Goal: Task Accomplishment & Management: Complete application form

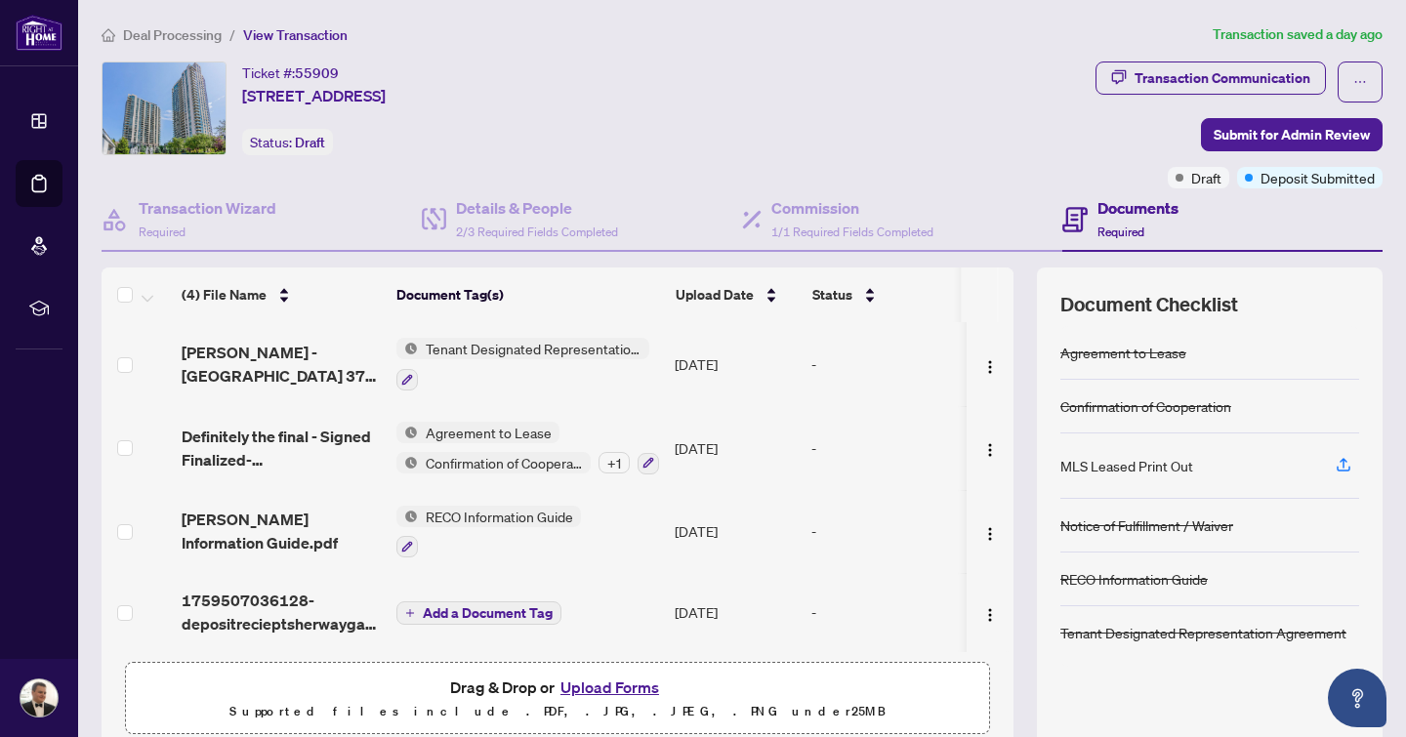
scroll to position [2, 0]
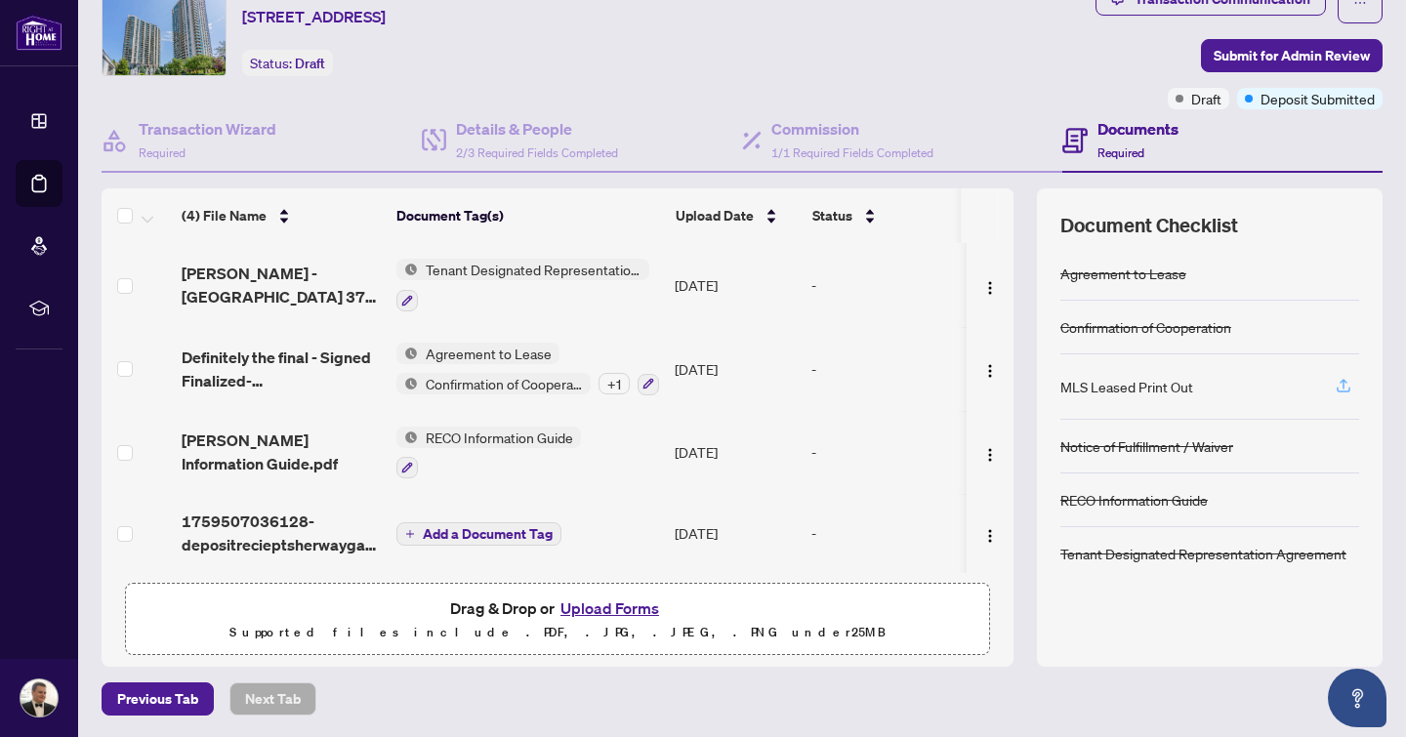
click at [1336, 383] on icon "button" at bounding box center [1344, 386] width 18 height 18
click at [1343, 387] on icon "button" at bounding box center [1344, 386] width 18 height 18
click at [1338, 377] on icon "button" at bounding box center [1344, 386] width 18 height 18
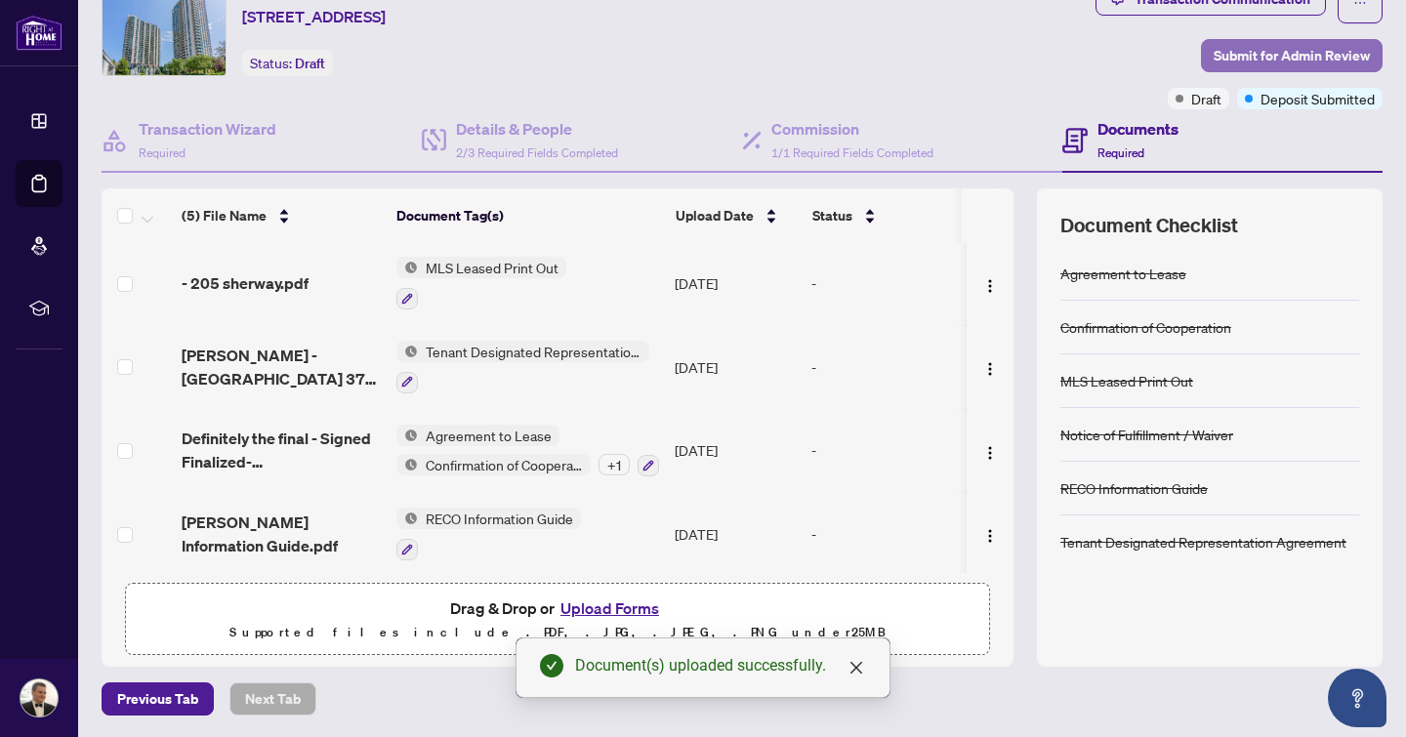
click at [1353, 60] on span "Submit for Admin Review" at bounding box center [1292, 55] width 156 height 31
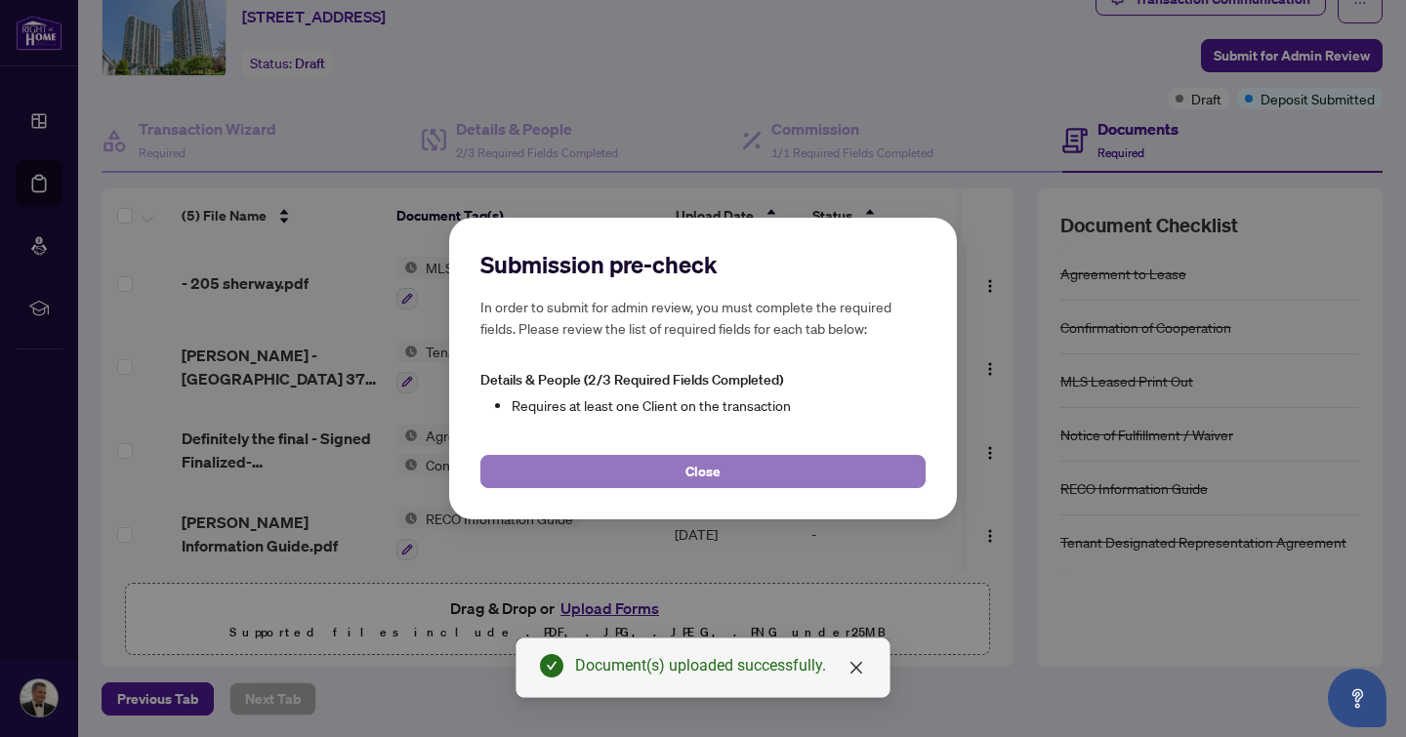
click at [755, 469] on button "Close" at bounding box center [702, 471] width 445 height 33
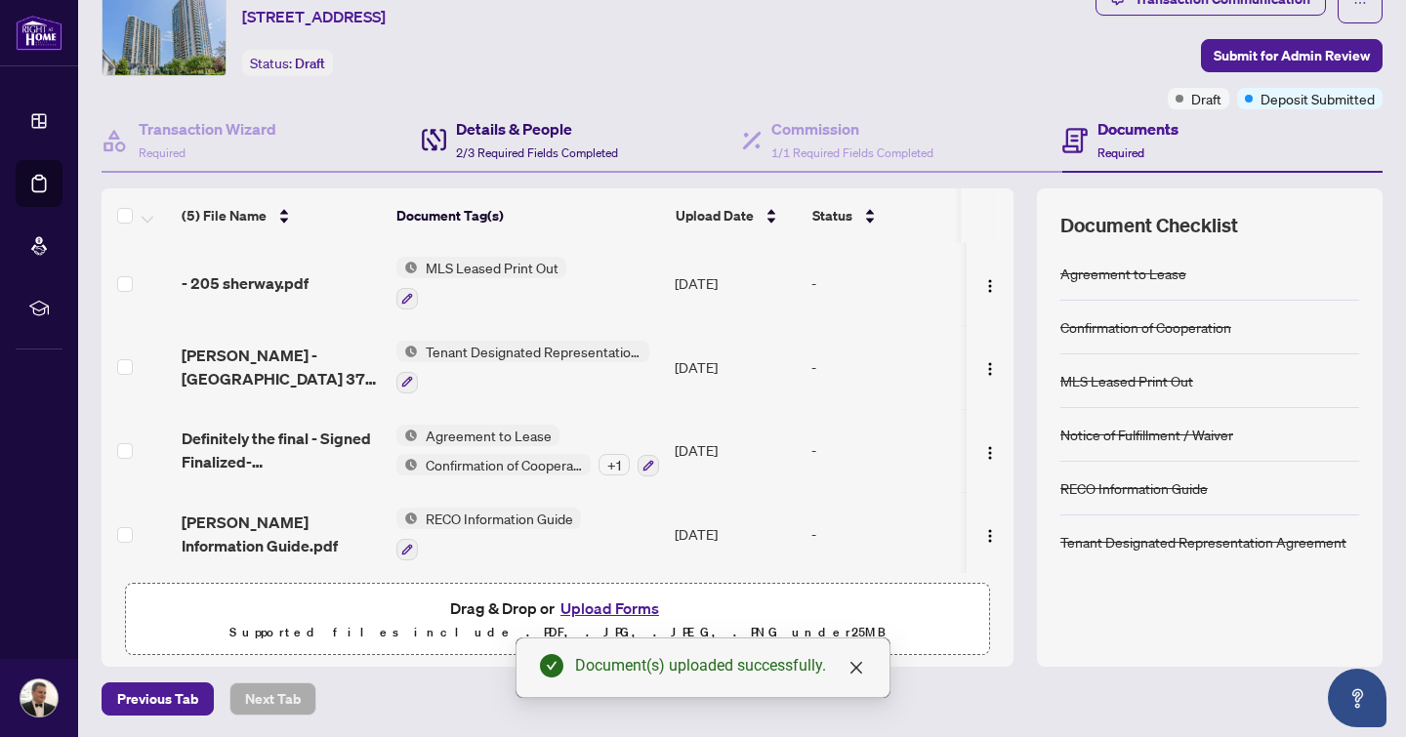
click at [528, 122] on h4 "Details & People" at bounding box center [537, 128] width 162 height 23
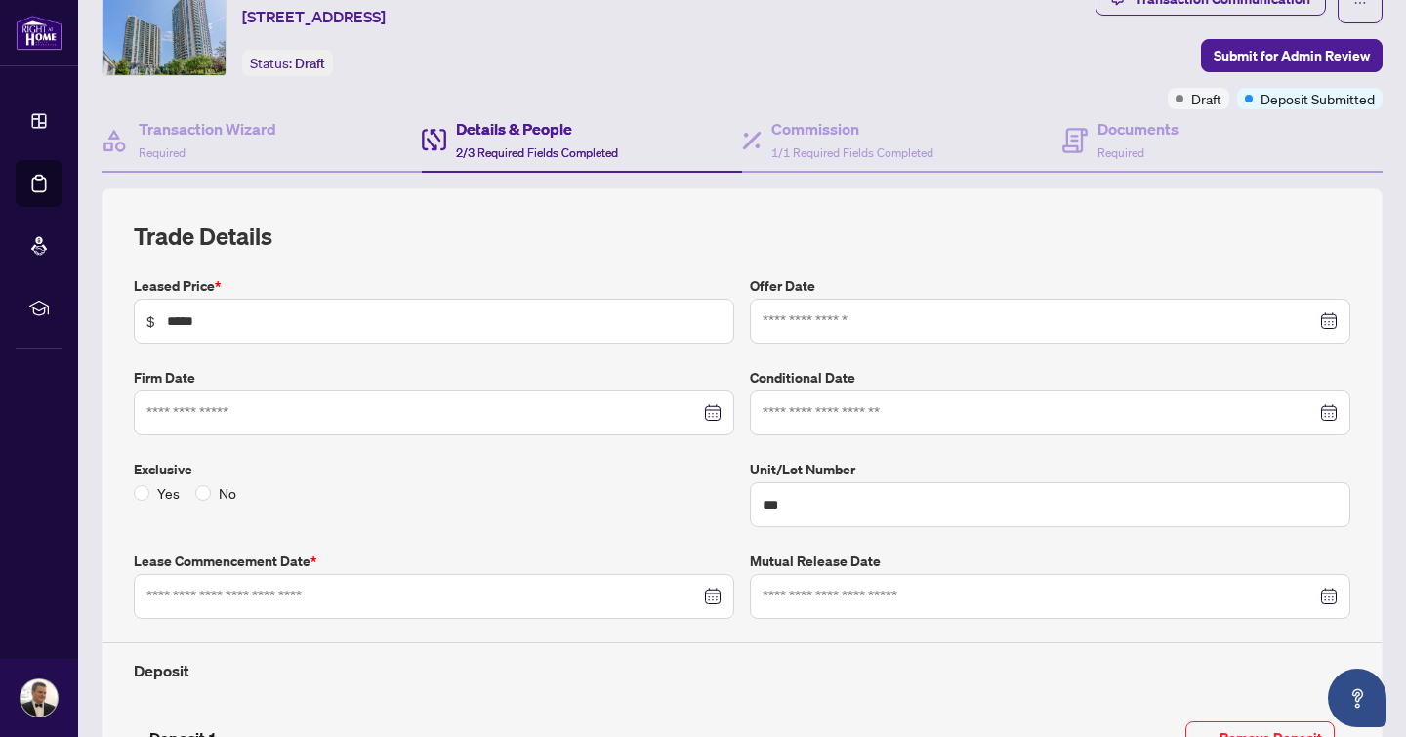
type input "**********"
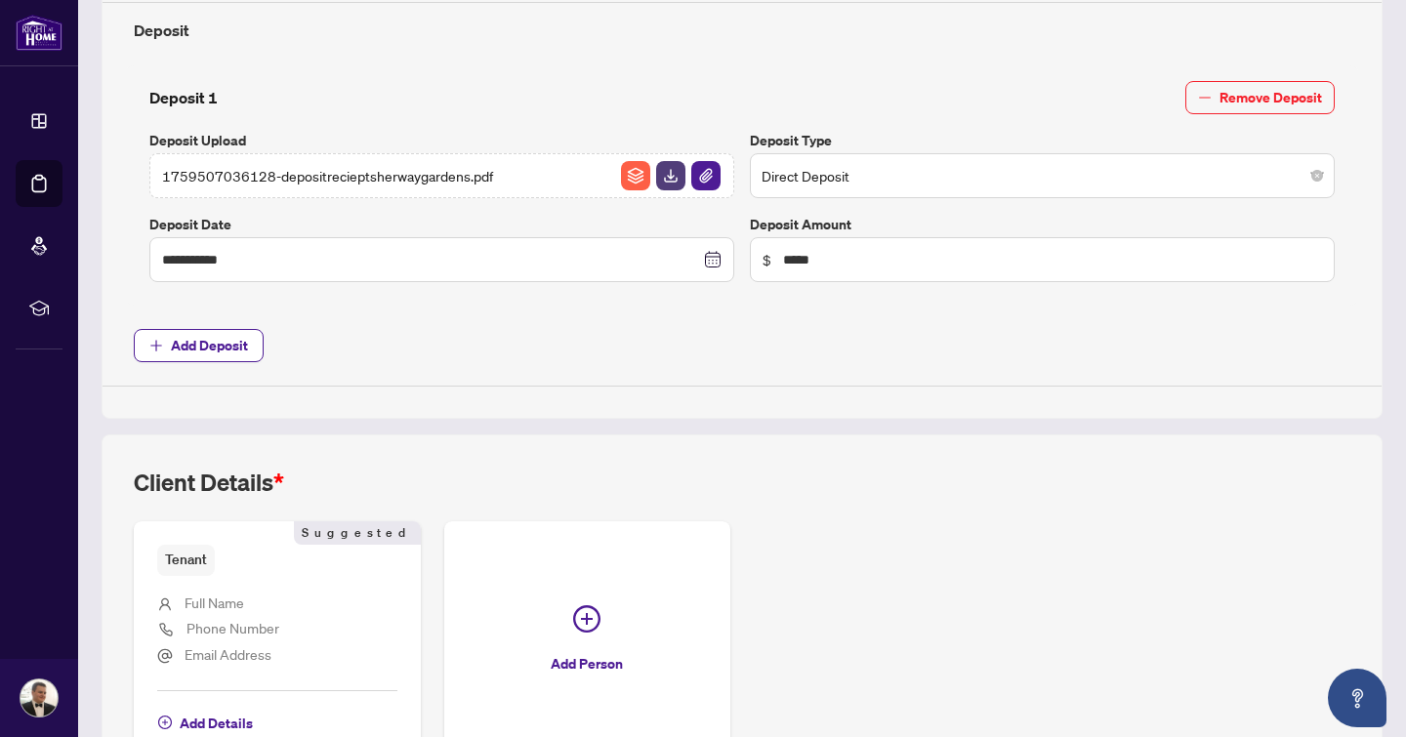
scroll to position [849, 0]
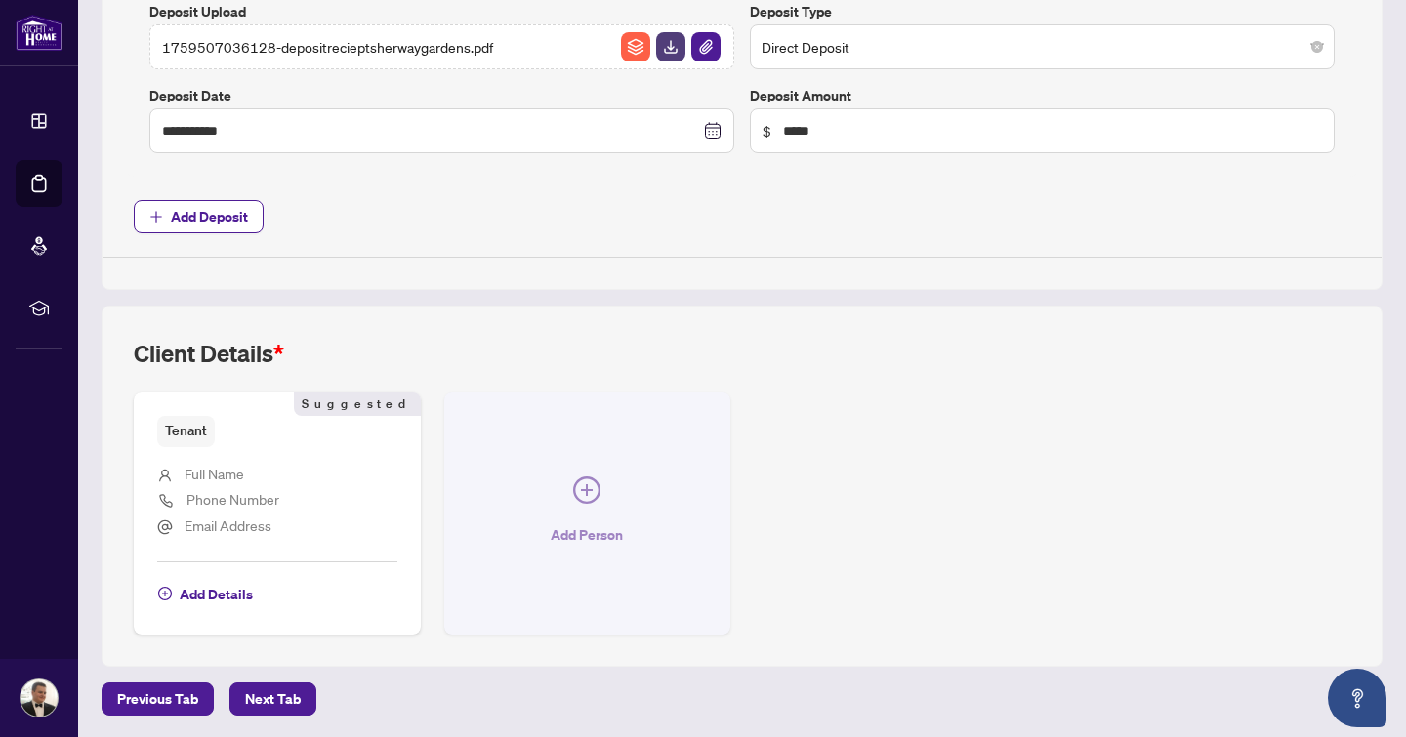
click at [636, 499] on button "Add Person" at bounding box center [587, 513] width 287 height 241
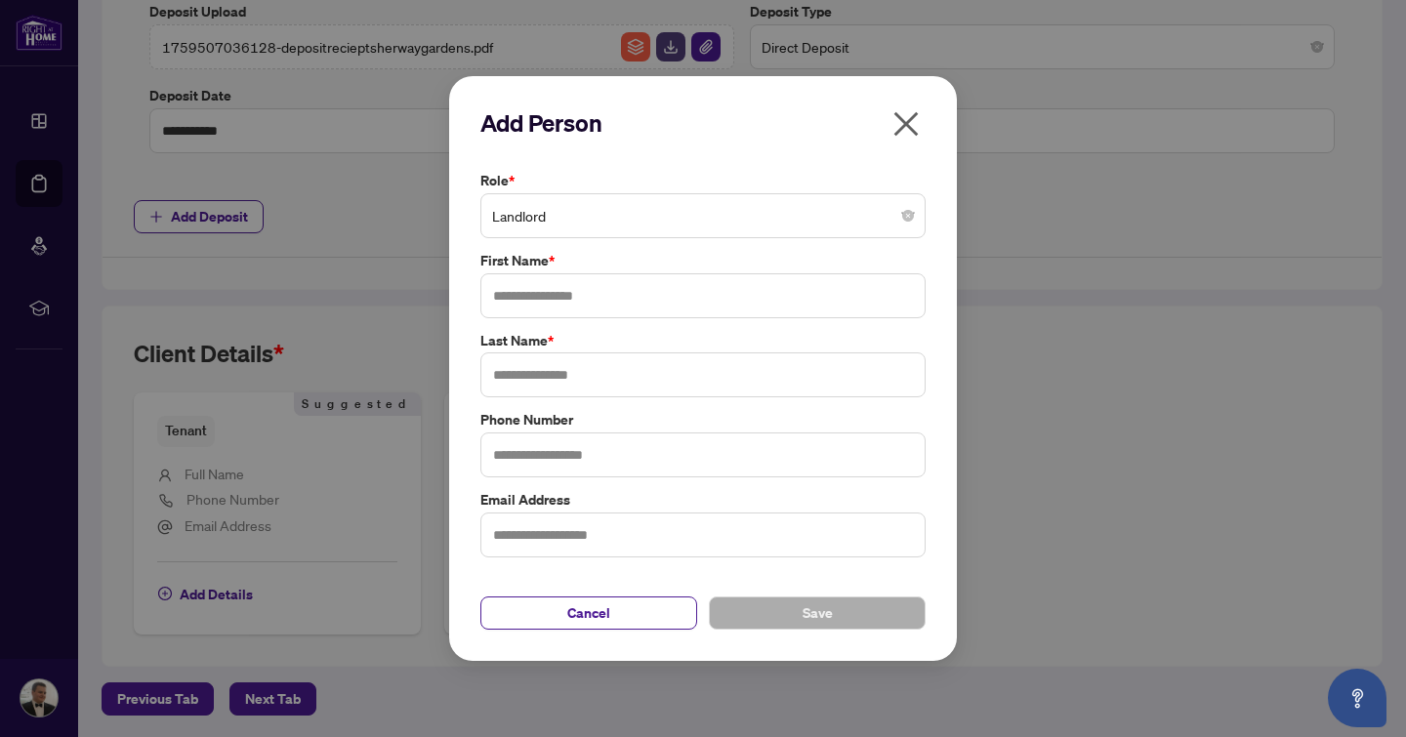
click at [900, 118] on icon "close" at bounding box center [906, 123] width 24 height 24
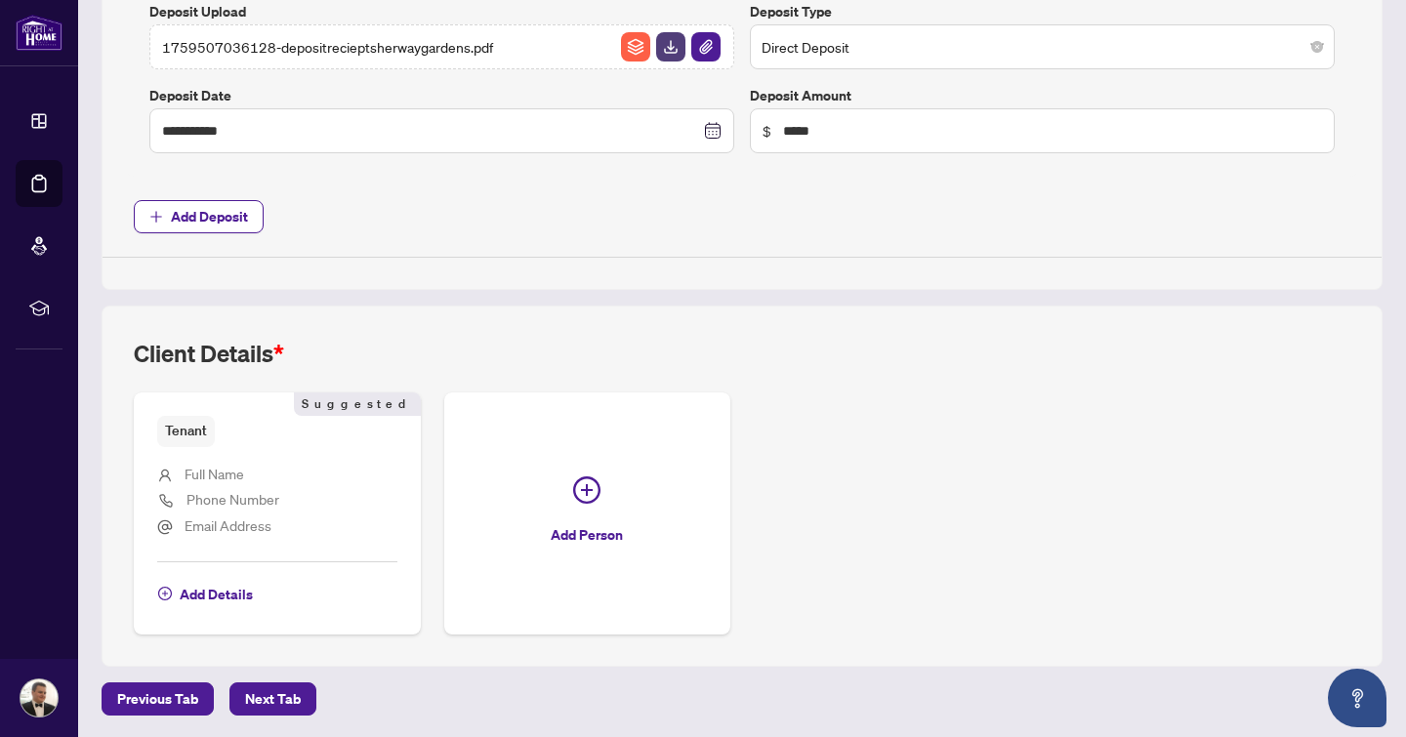
click at [382, 473] on li "Full Name" at bounding box center [277, 475] width 240 height 25
click at [242, 471] on span "Full Name" at bounding box center [215, 474] width 60 height 18
click at [210, 598] on span "Add Details" at bounding box center [216, 594] width 73 height 31
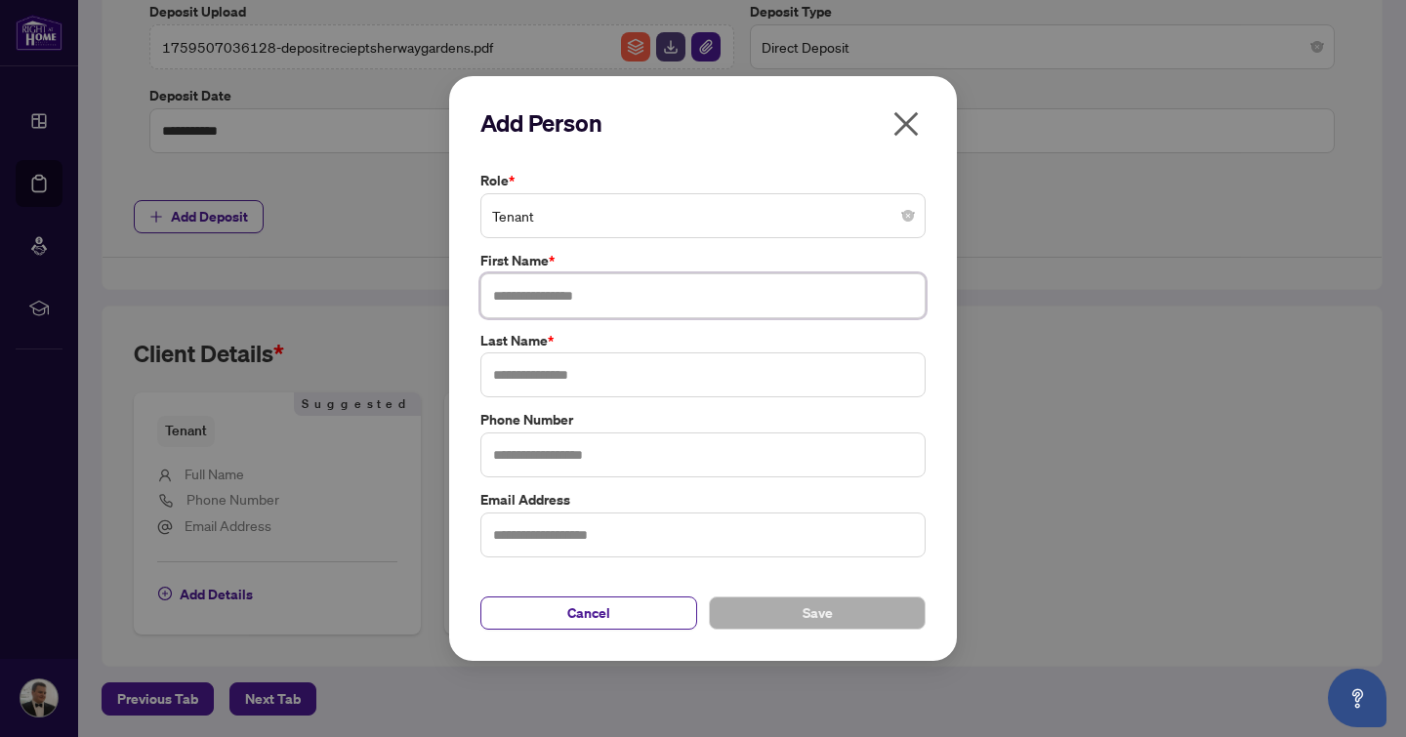
click at [745, 307] on input "text" at bounding box center [702, 295] width 445 height 45
type input "*"
type input "*******"
click at [691, 396] on input "text" at bounding box center [702, 375] width 445 height 45
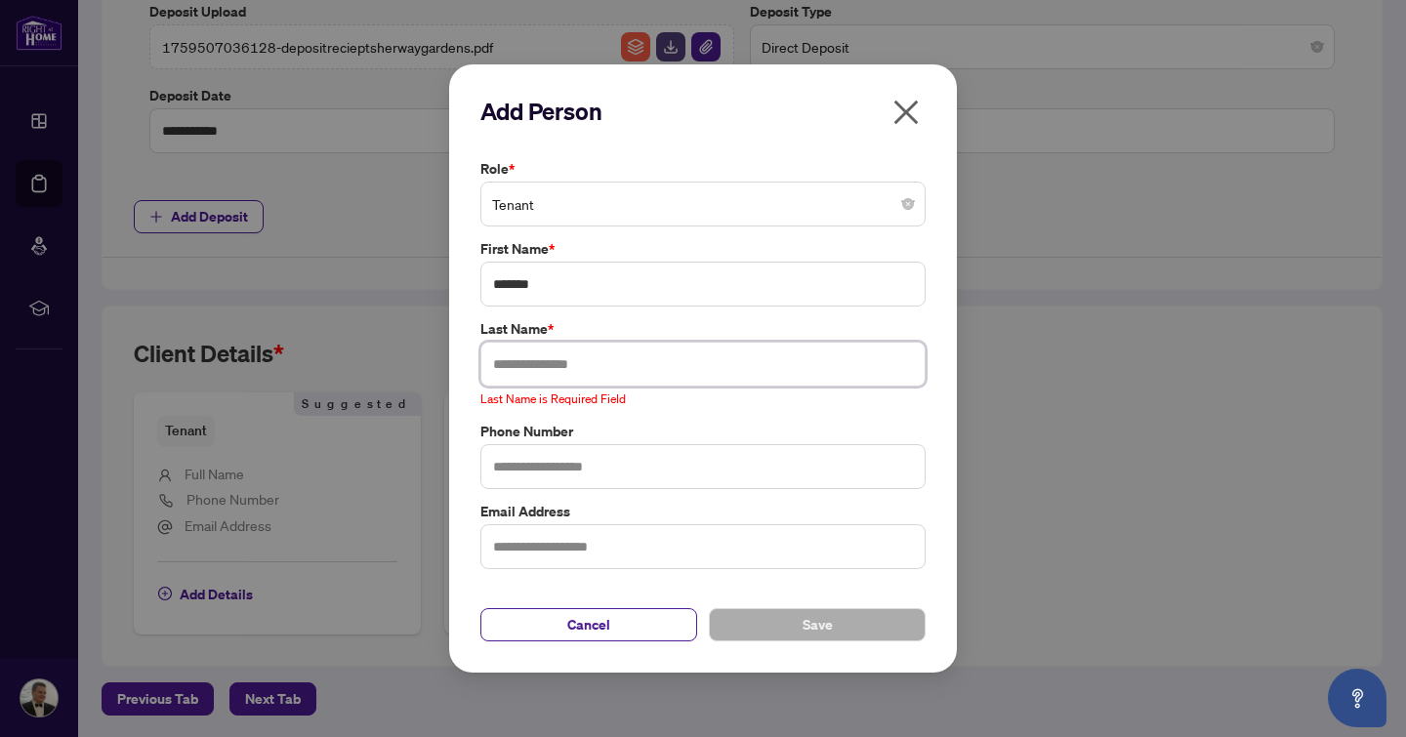
paste input "**********"
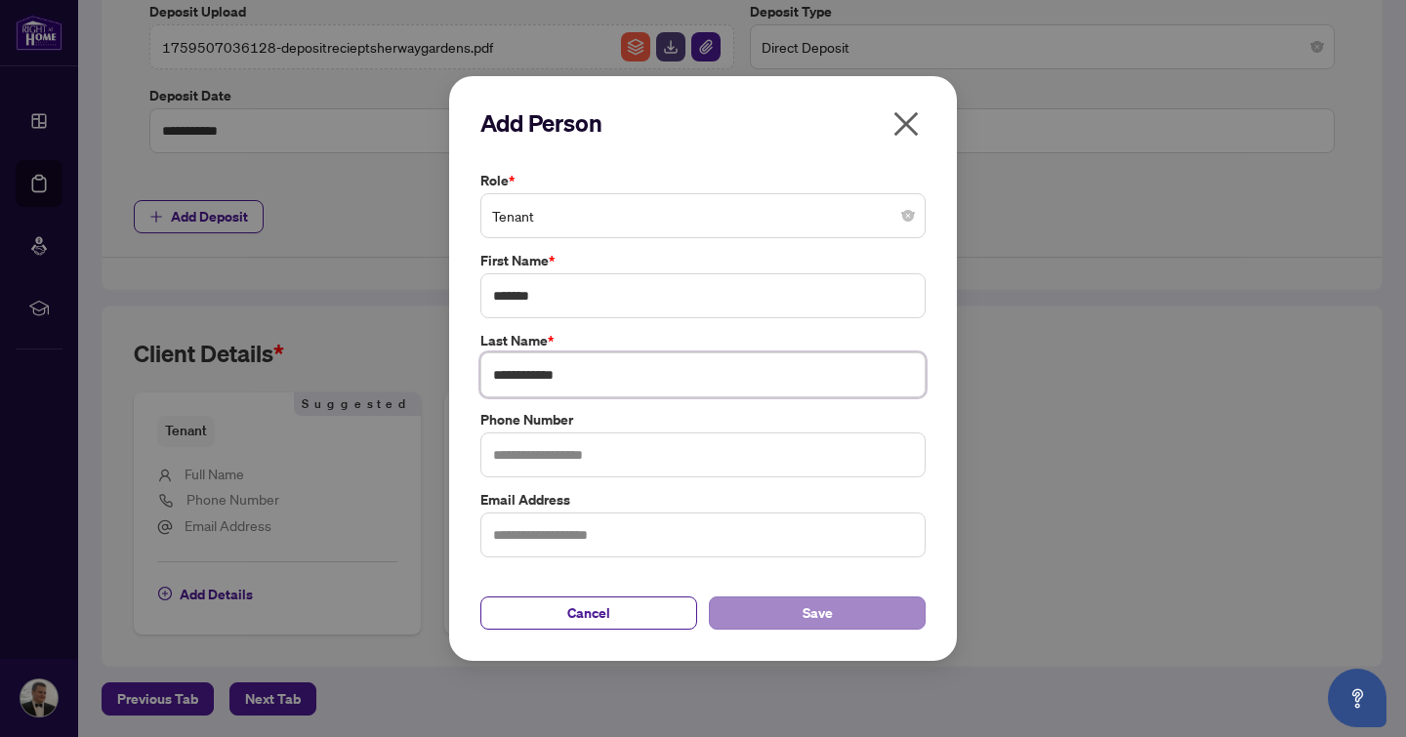
type input "**********"
click at [822, 613] on span "Save" at bounding box center [818, 613] width 30 height 31
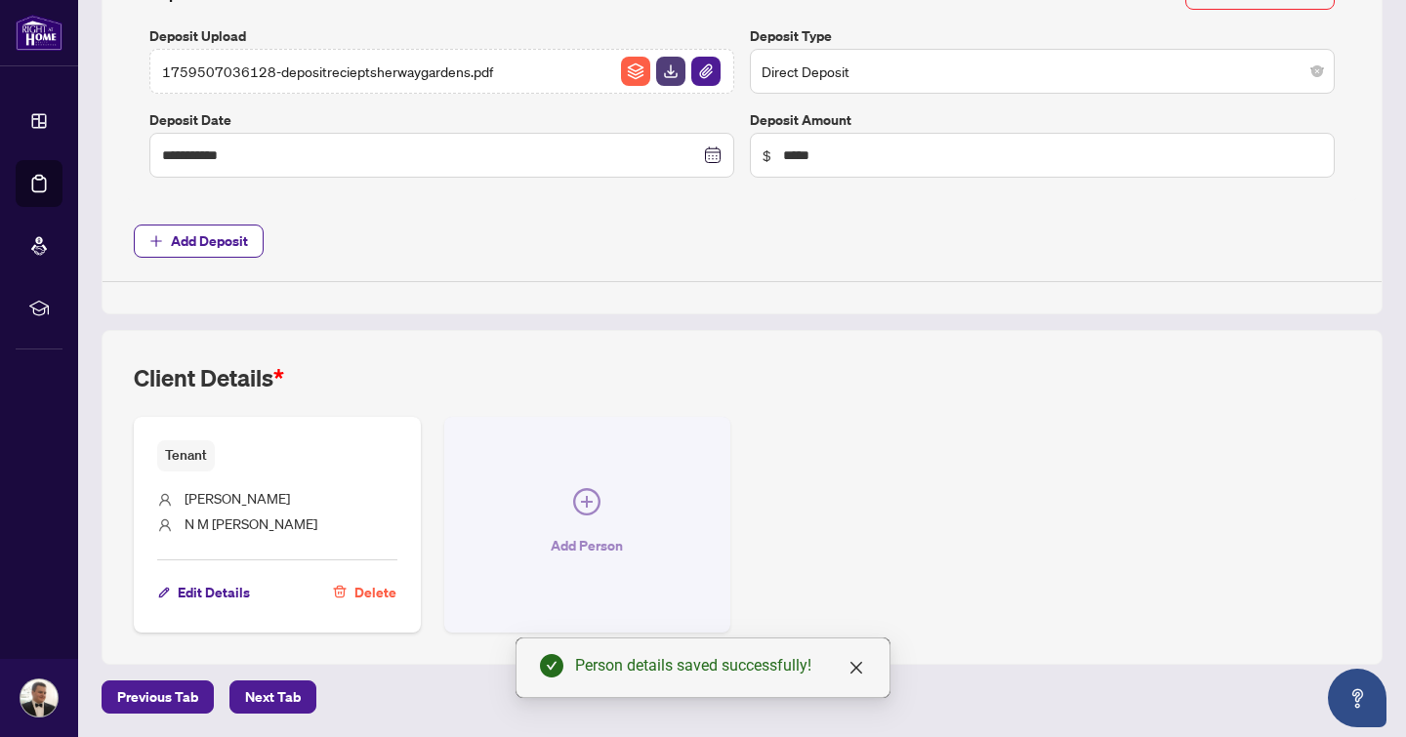
scroll to position [821, 0]
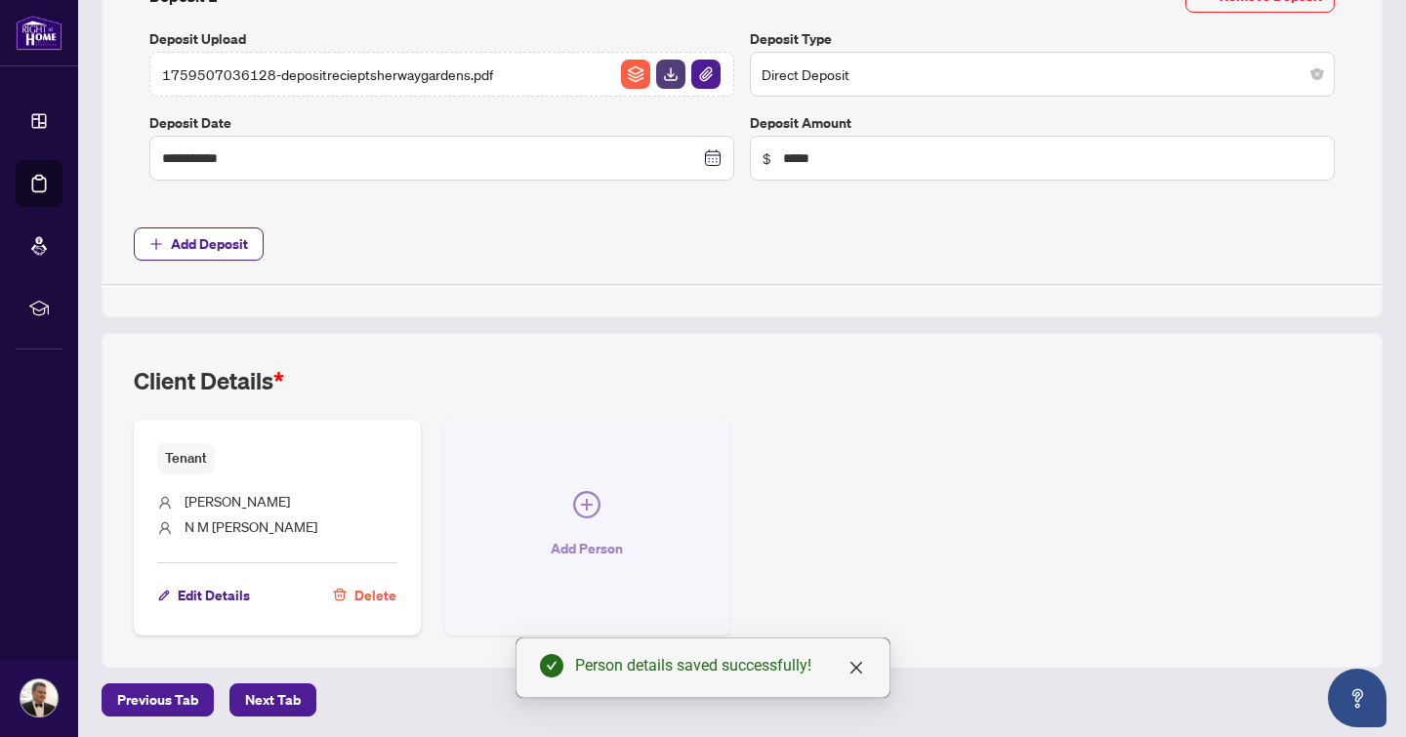
click at [587, 513] on icon "plus-circle" at bounding box center [586, 504] width 27 height 27
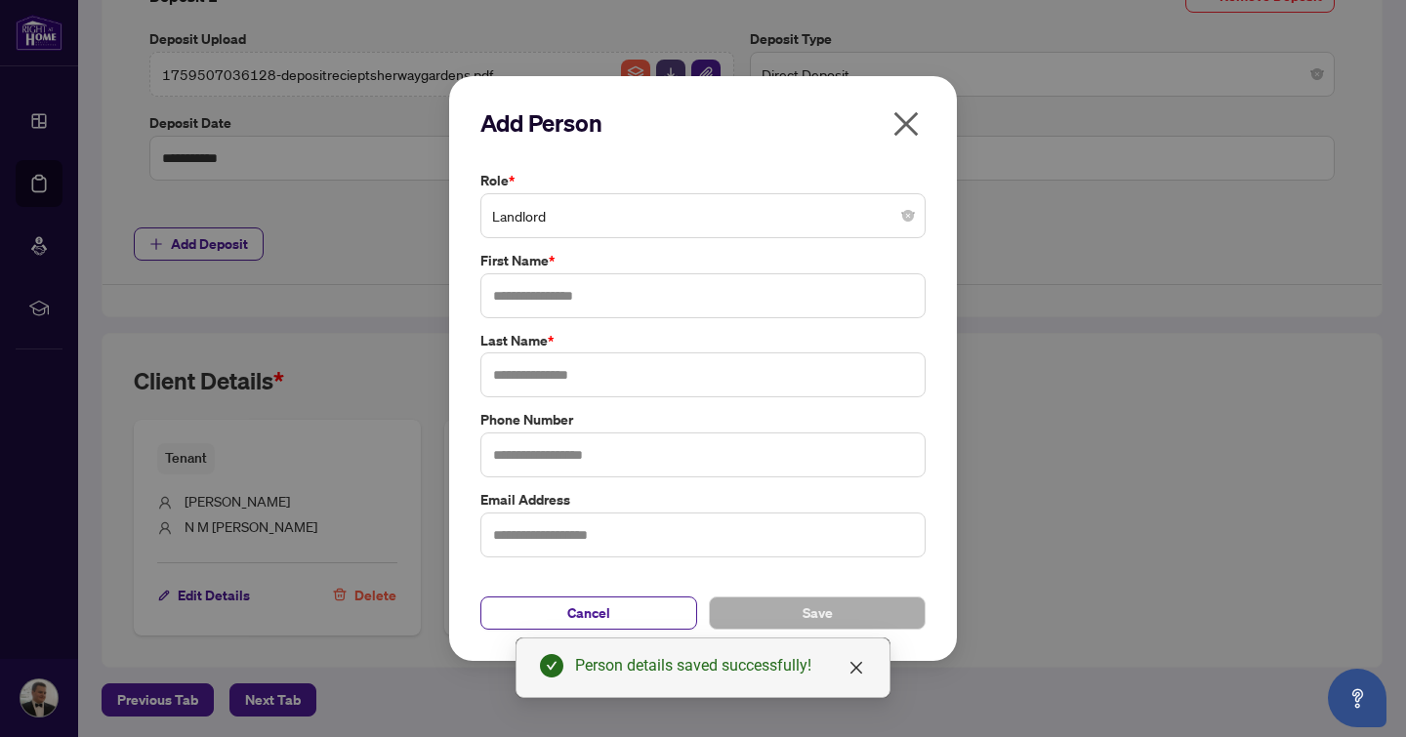
click at [756, 317] on div "Role * Landlord First Name * Last Name * Phone Number Email Address" at bounding box center [703, 364] width 457 height 389
click at [730, 303] on input "text" at bounding box center [702, 295] width 445 height 45
type input "****"
click at [674, 393] on input "text" at bounding box center [702, 375] width 445 height 45
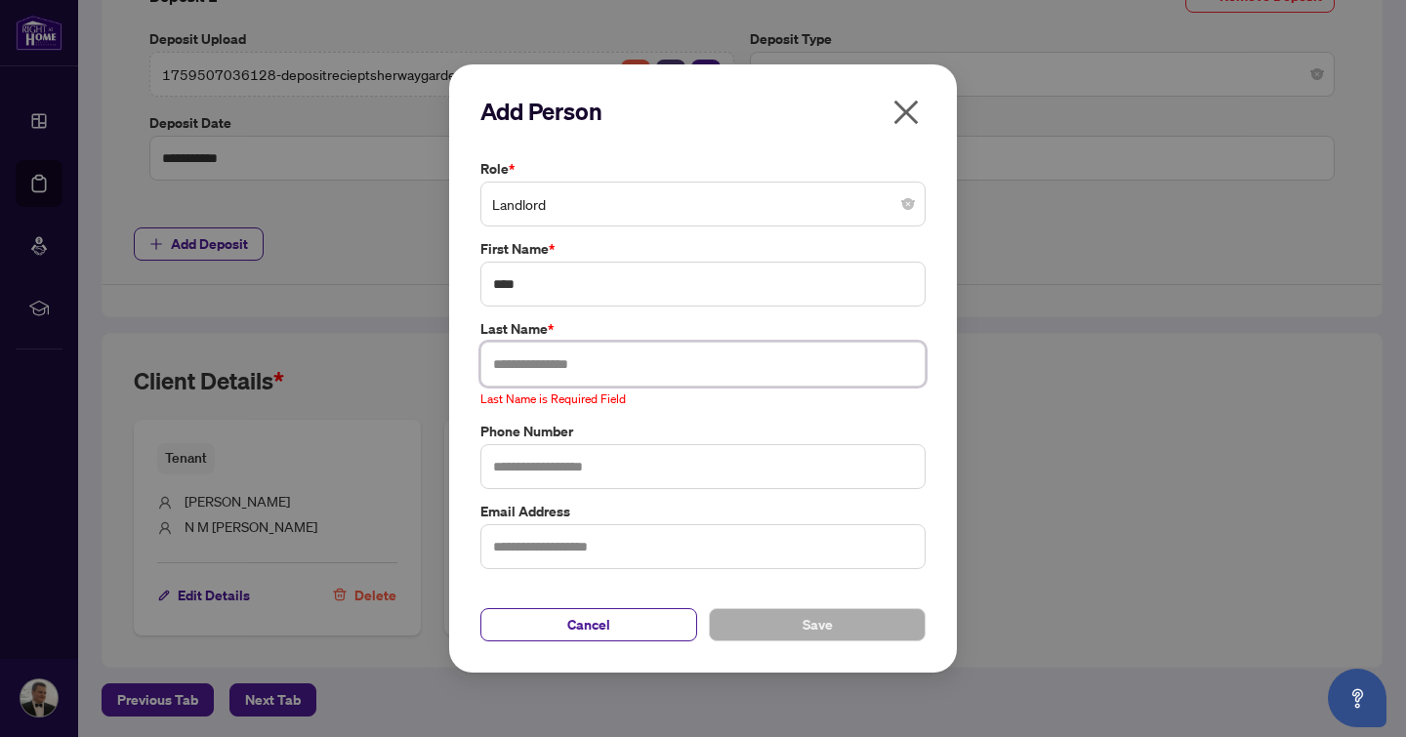
paste input "********"
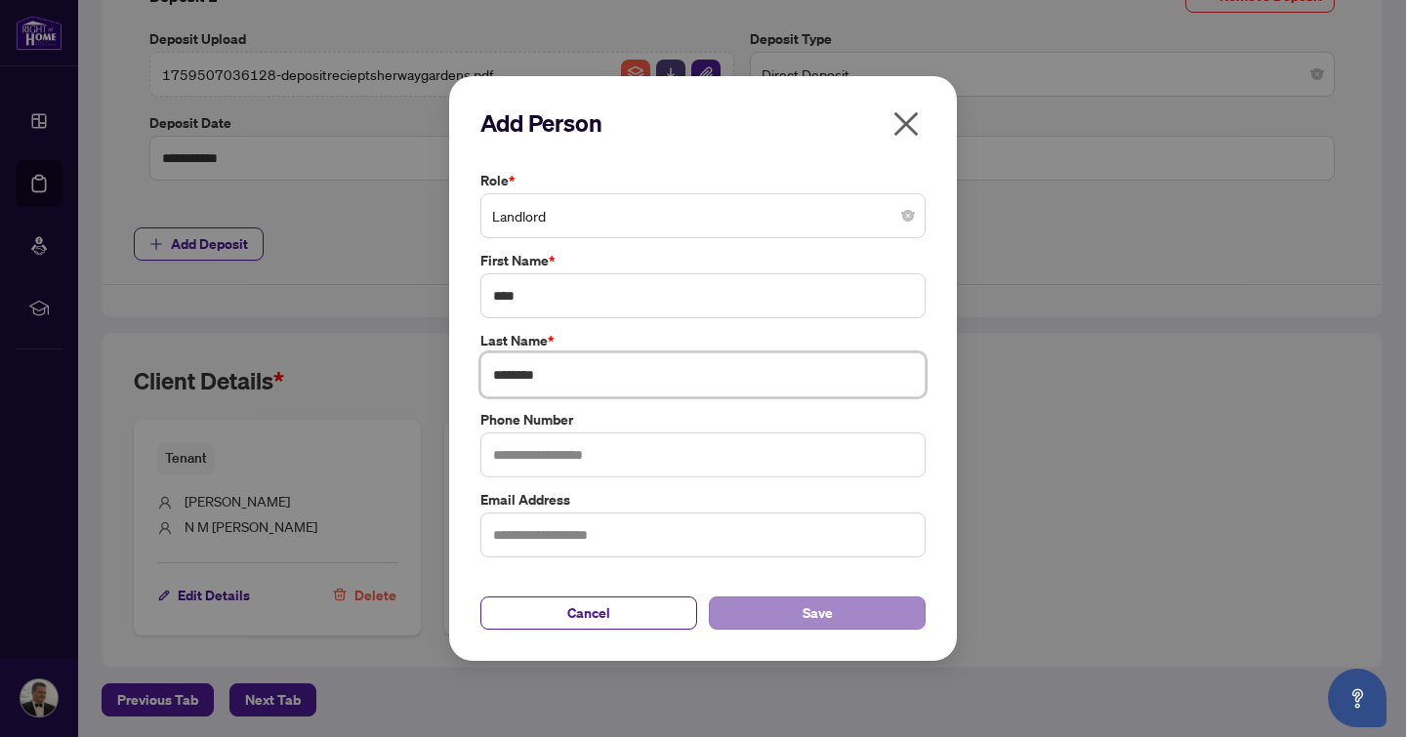
type input "********"
click at [806, 606] on span "Save" at bounding box center [818, 613] width 30 height 31
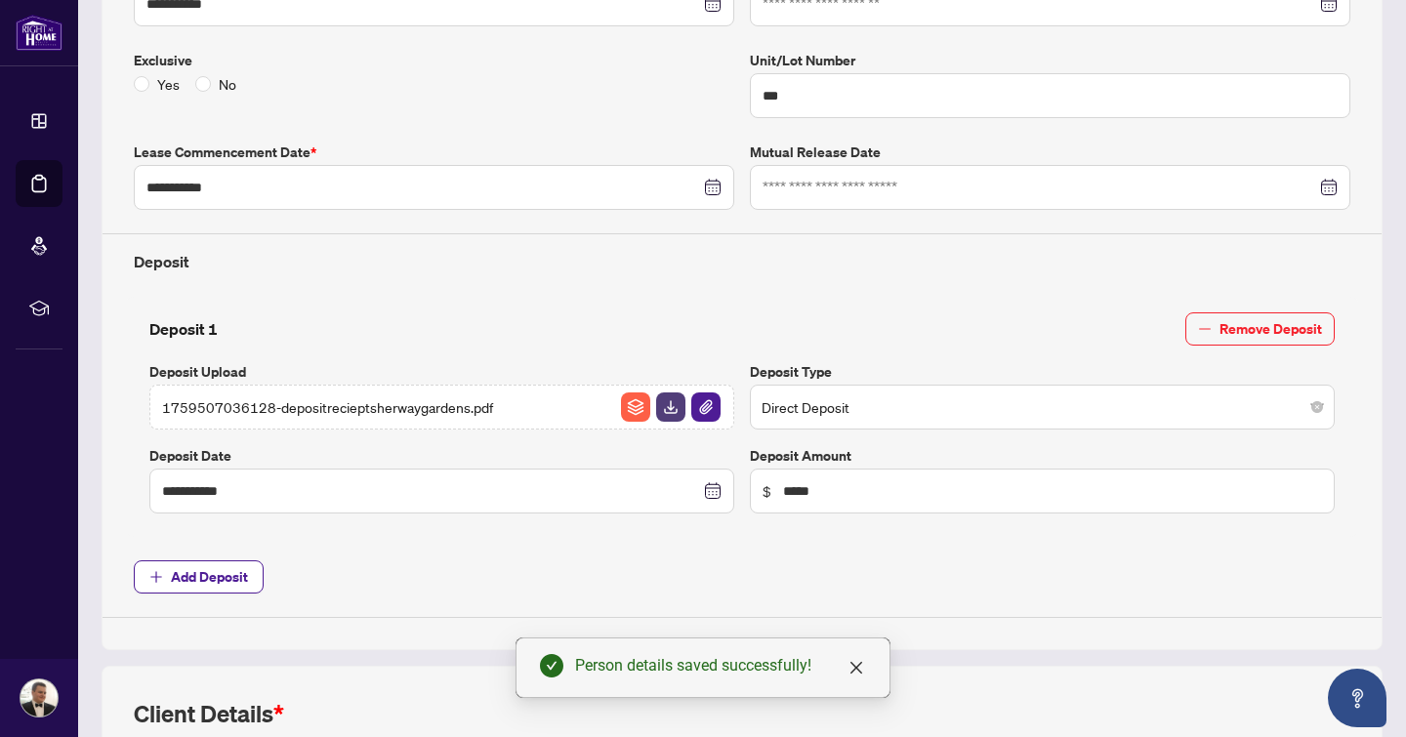
scroll to position [0, 0]
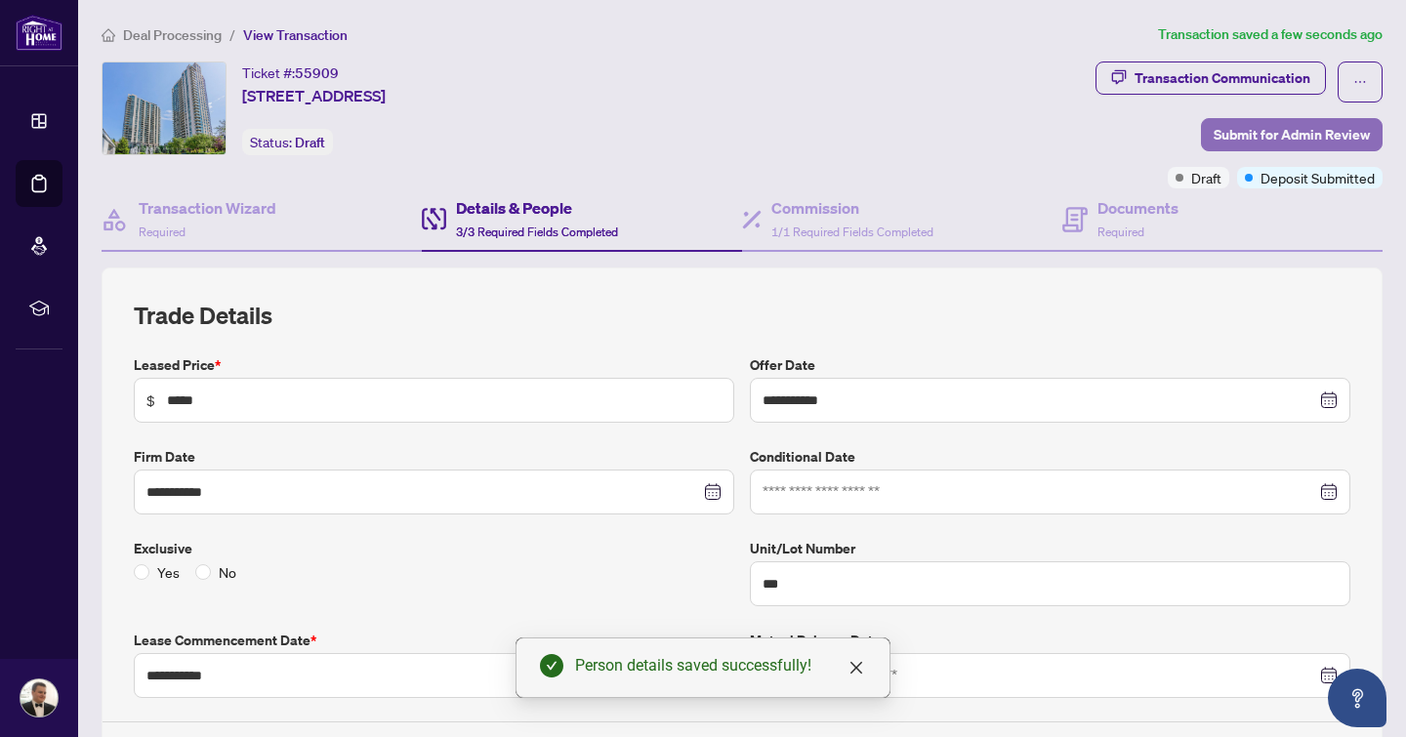
click at [1326, 143] on span "Submit for Admin Review" at bounding box center [1292, 134] width 156 height 31
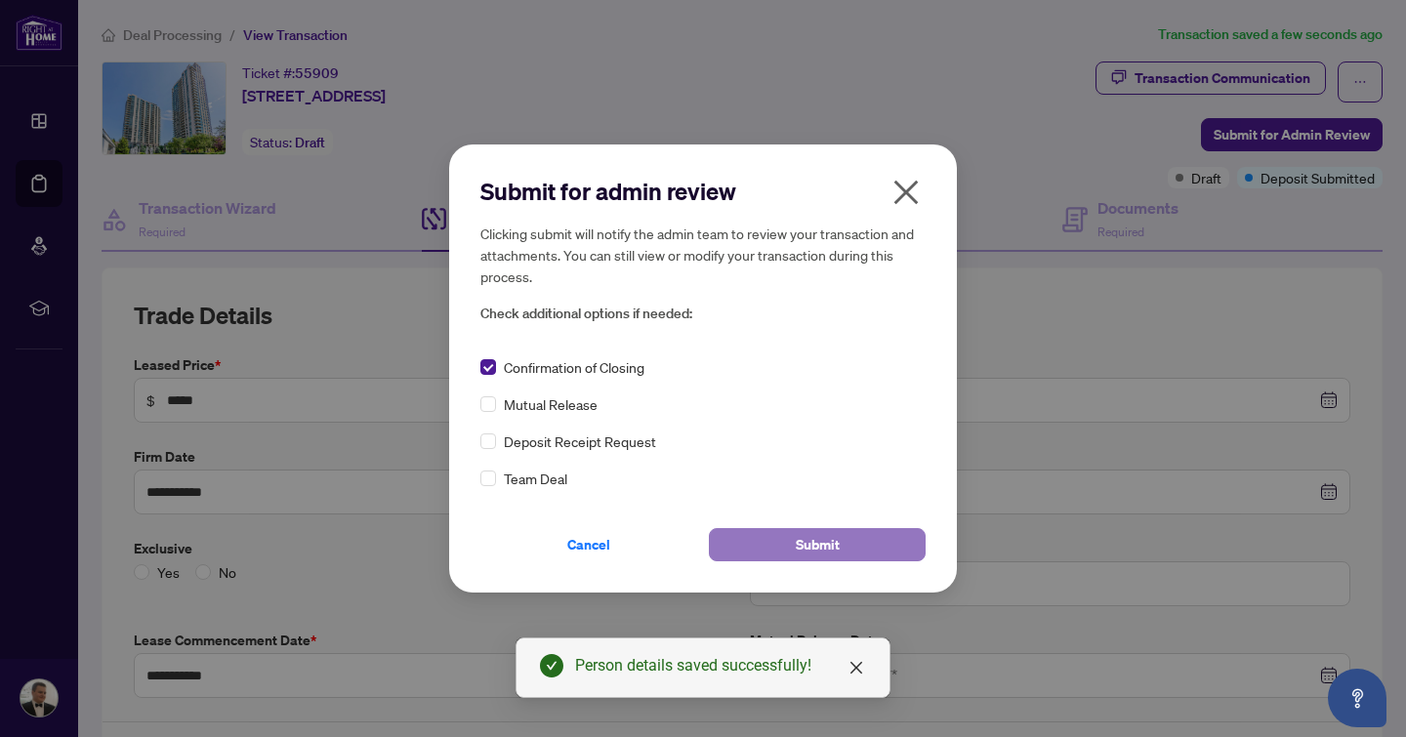
click at [801, 542] on span "Submit" at bounding box center [818, 544] width 44 height 31
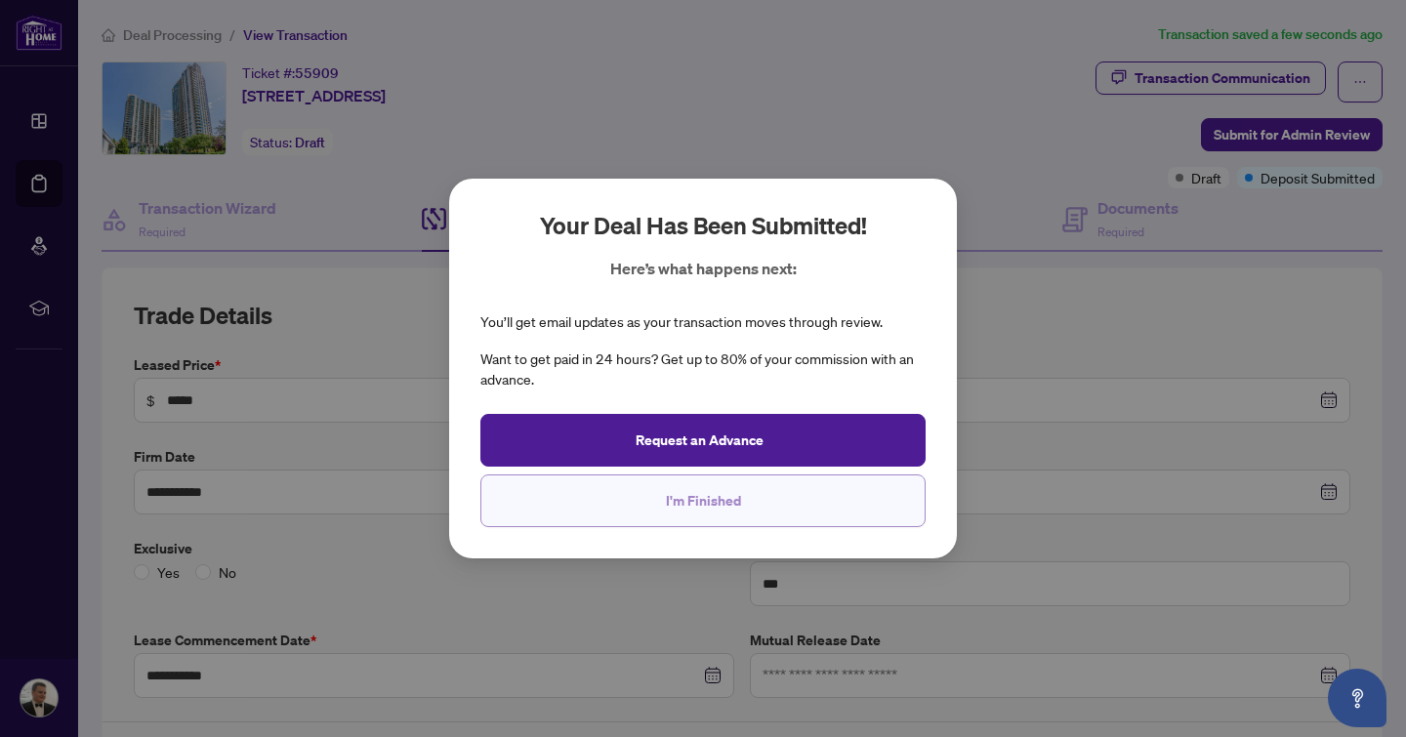
click at [762, 509] on button "I'm Finished" at bounding box center [702, 501] width 445 height 53
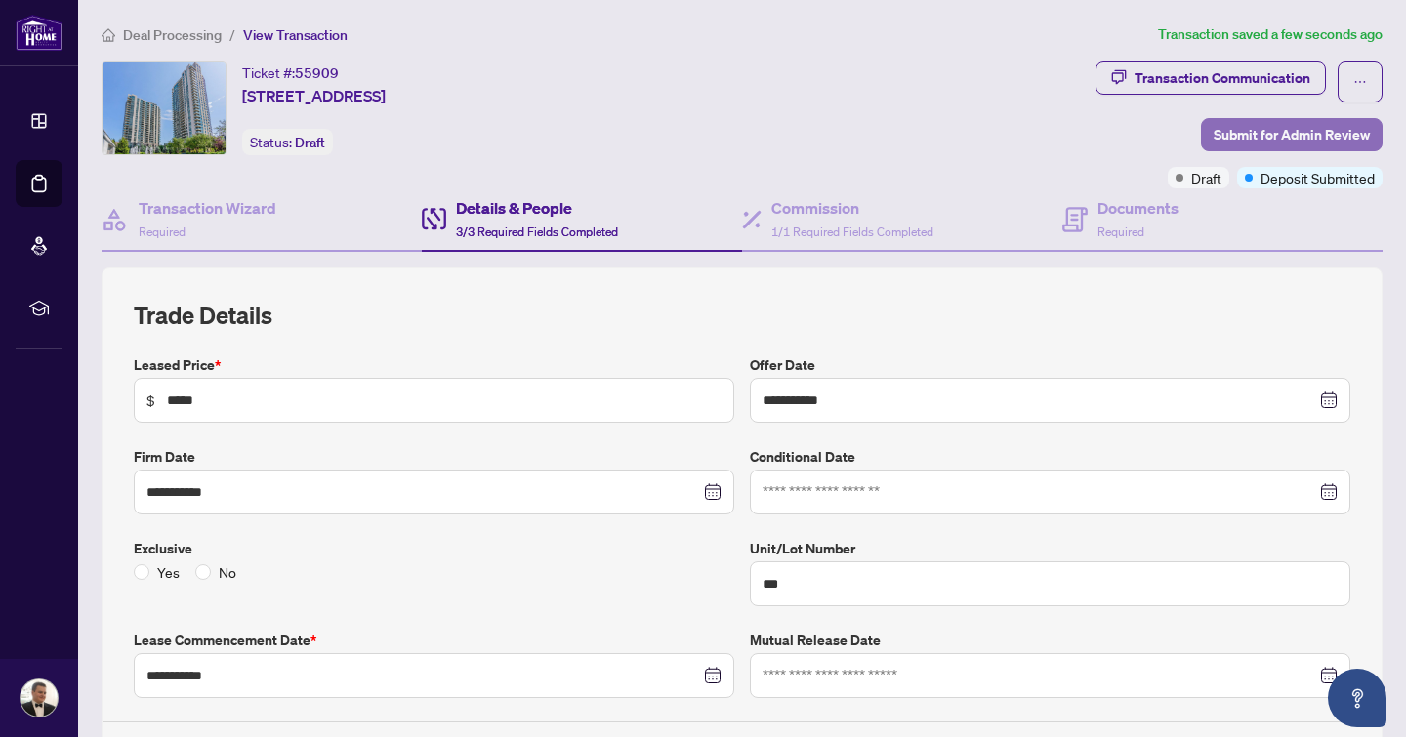
click at [1338, 149] on button "Submit for Admin Review" at bounding box center [1292, 134] width 182 height 33
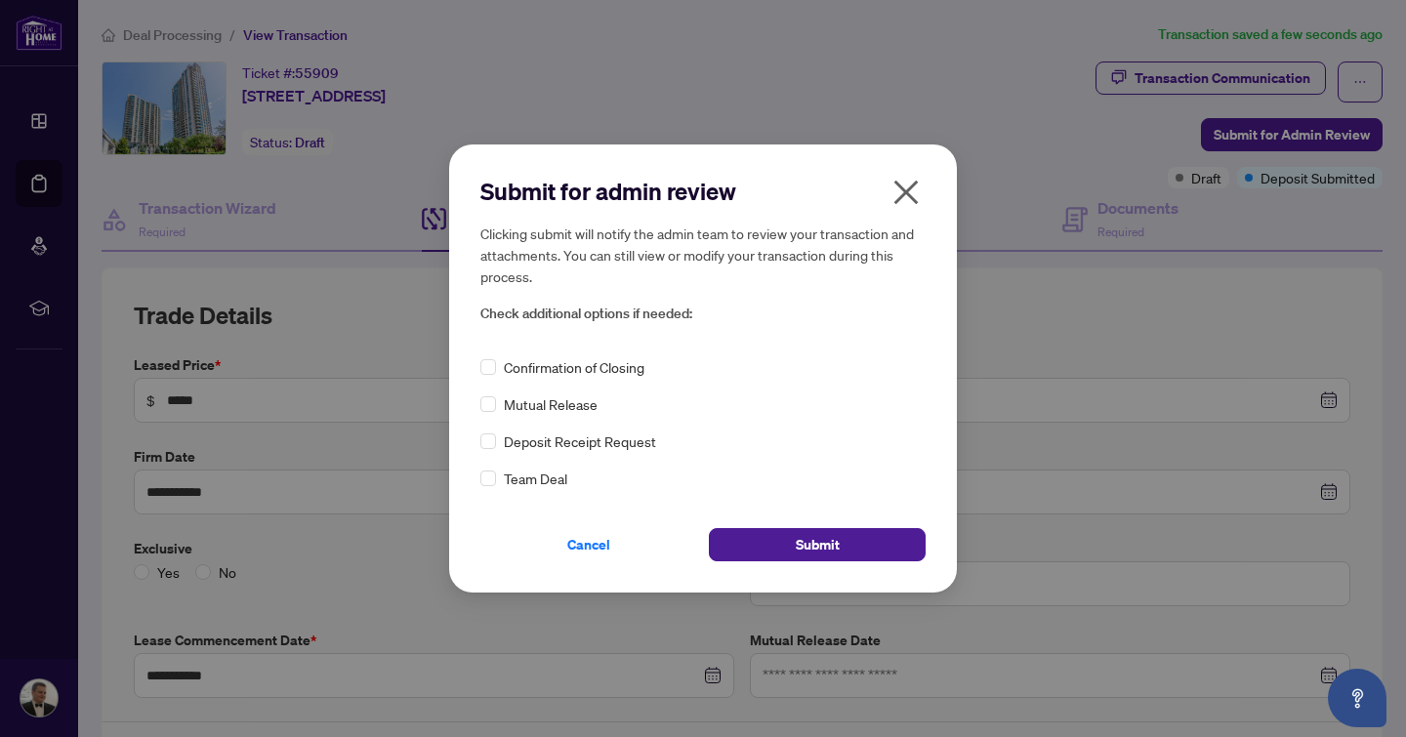
click at [908, 184] on icon "close" at bounding box center [906, 192] width 31 height 31
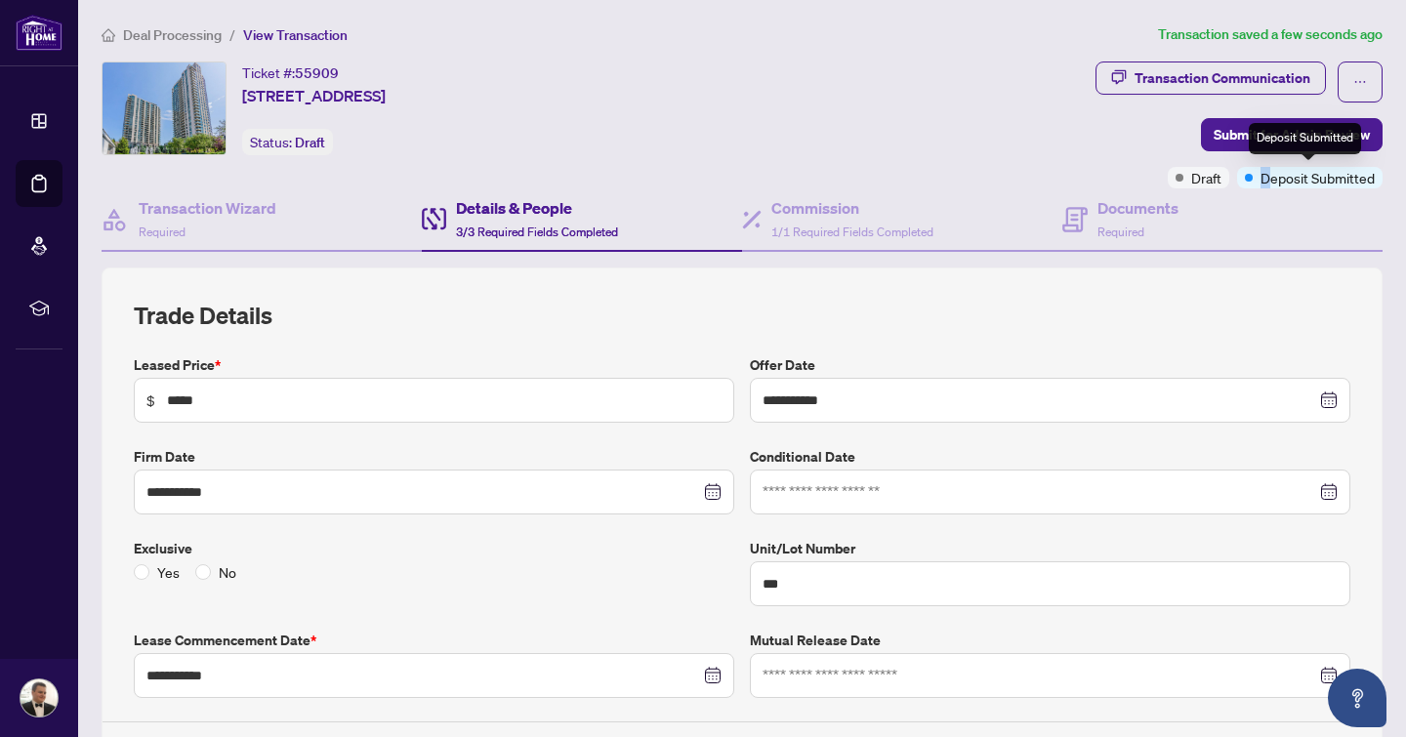
drag, startPoint x: 1265, startPoint y: 178, endPoint x: 1192, endPoint y: 178, distance: 72.3
click at [1243, 178] on div "Deposit Submitted" at bounding box center [1310, 177] width 146 height 21
click at [1271, 144] on span "Submit for Admin Review" at bounding box center [1292, 134] width 156 height 31
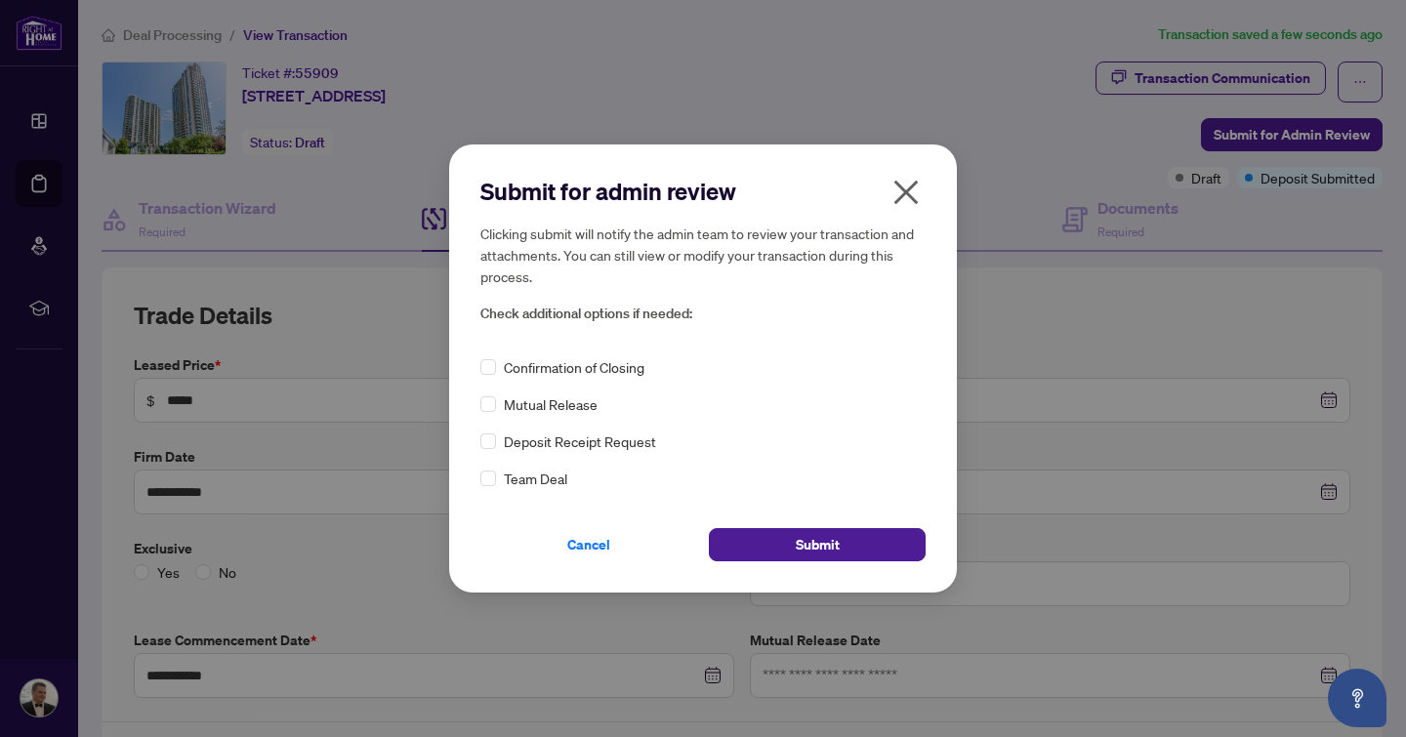
click at [604, 358] on span "Confirmation of Closing" at bounding box center [574, 366] width 141 height 21
click at [830, 569] on div "Submit for admin review Clicking submit will notify the admin team to review yo…" at bounding box center [703, 369] width 508 height 448
click at [828, 553] on span "Submit" at bounding box center [818, 544] width 44 height 31
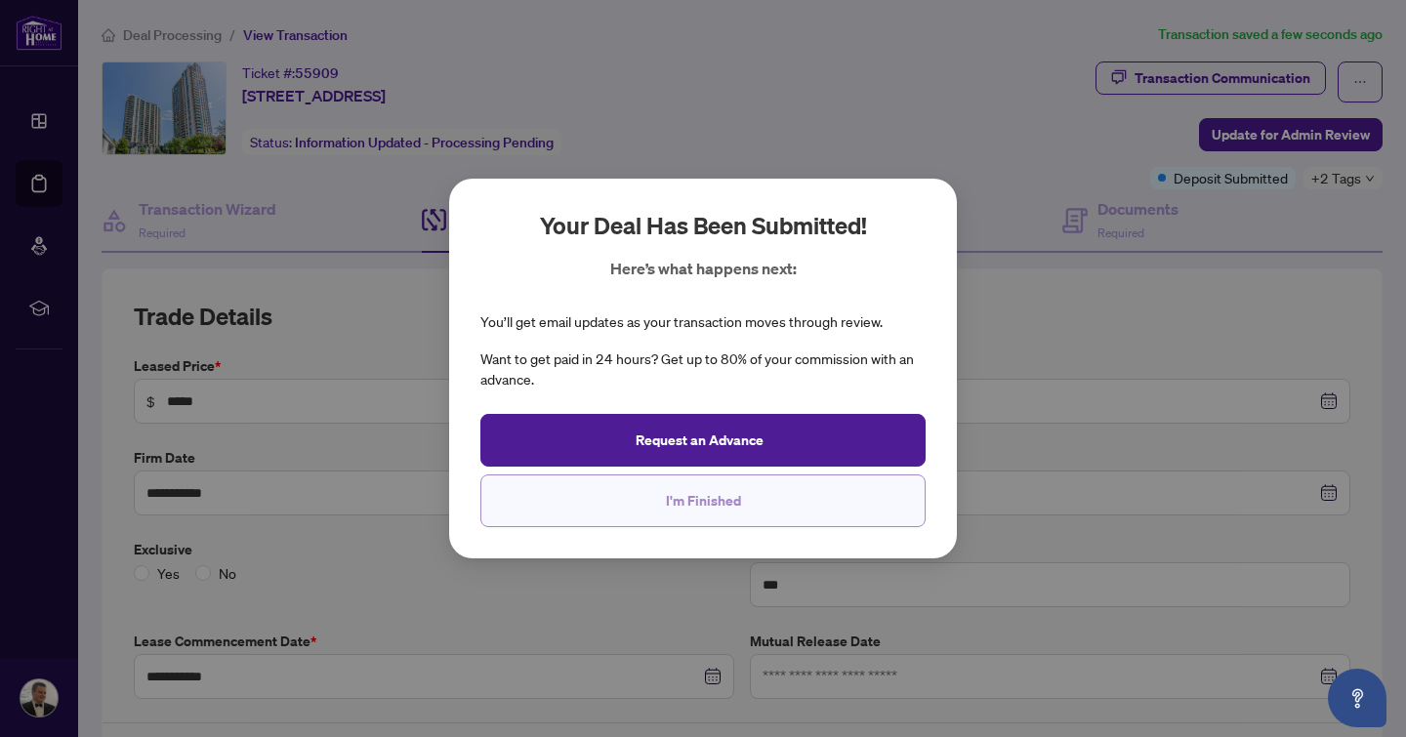
click at [819, 504] on button "I'm Finished" at bounding box center [702, 501] width 445 height 53
